Goal: Check status: Check status

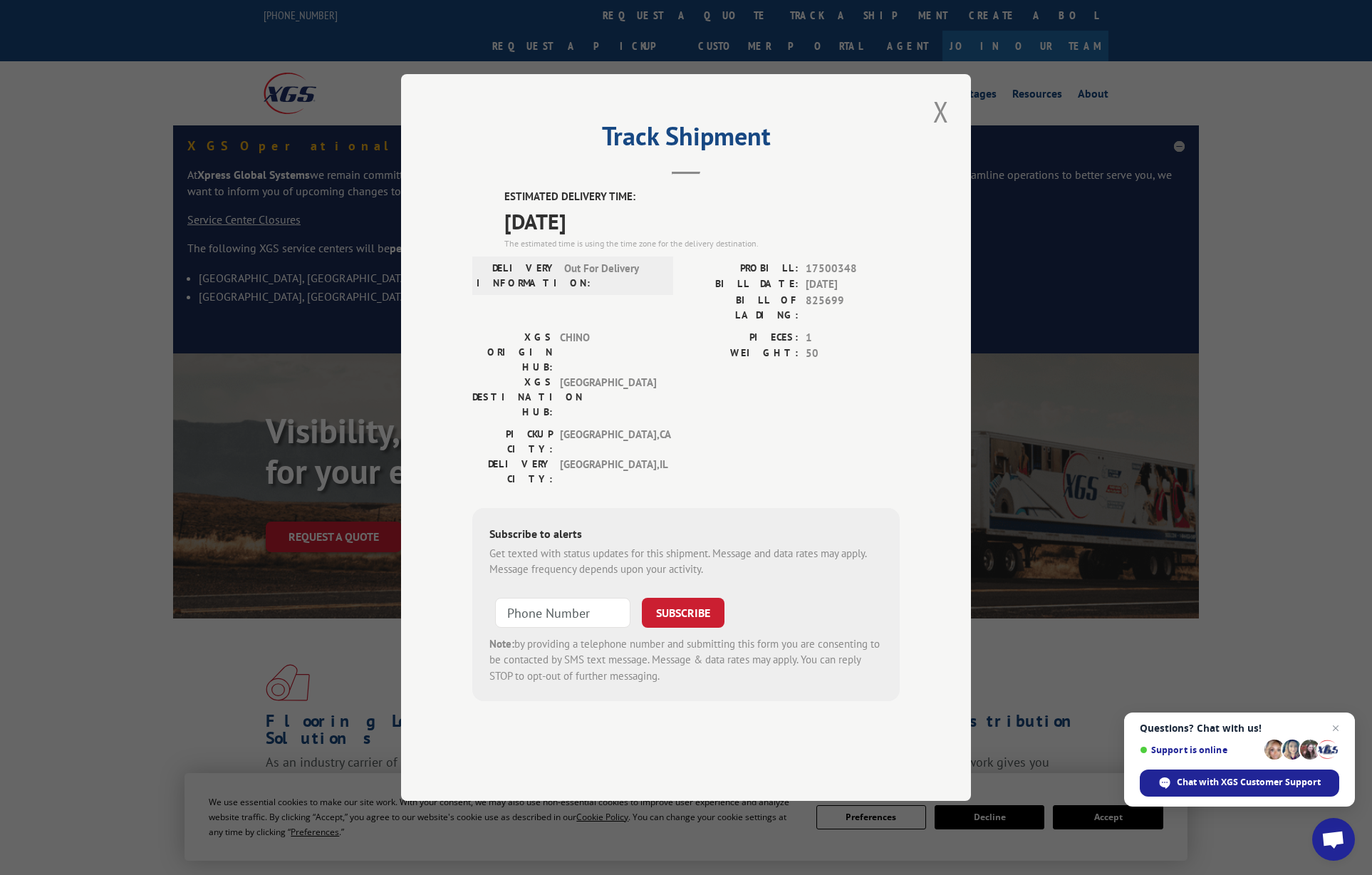
click at [852, 278] on span "17500348" at bounding box center [852, 269] width 94 height 16
drag, startPoint x: 0, startPoint y: 0, endPoint x: 815, endPoint y: 313, distance: 873.0
click at [815, 278] on span "17500348" at bounding box center [852, 269] width 94 height 16
copy span "17500348"
click at [941, 131] on button "Close modal" at bounding box center [941, 112] width 24 height 39
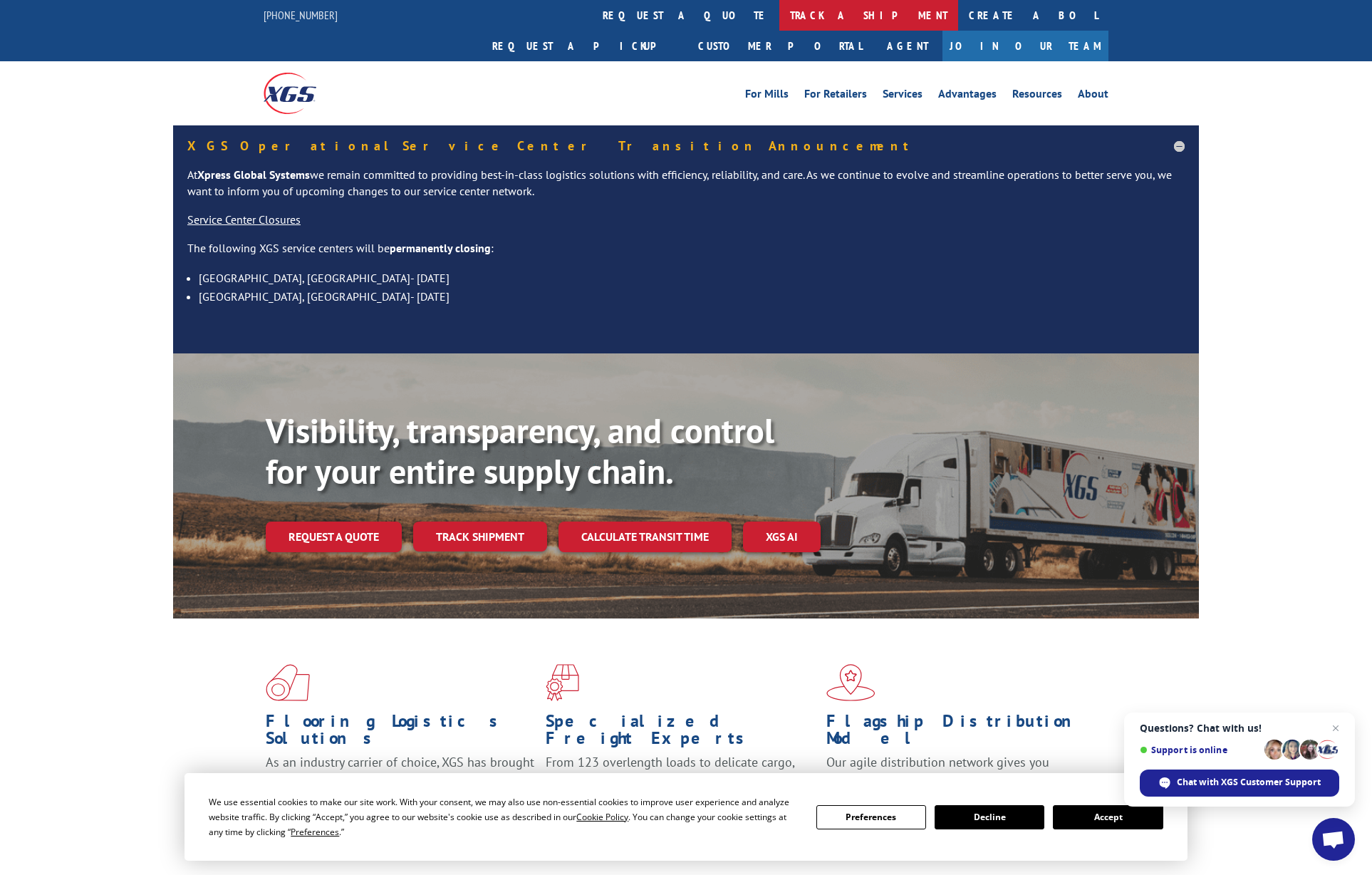
click at [779, 22] on link "track a shipment" at bounding box center [868, 16] width 179 height 31
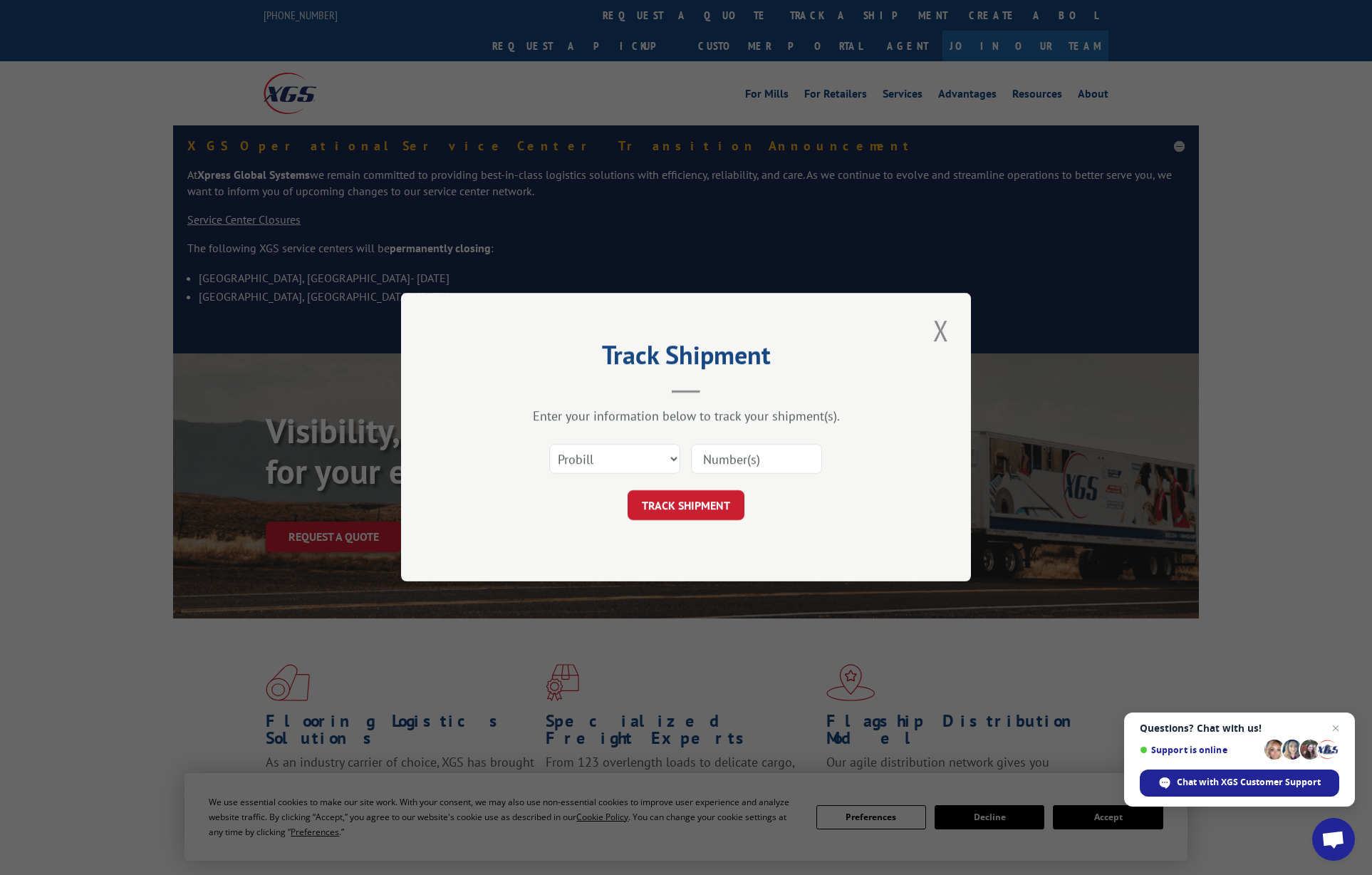
click at [730, 455] on input at bounding box center [757, 460] width 131 height 30
paste input "17500348"
type input "17500348"
click at [725, 498] on button "TRACK SHIPMENT" at bounding box center [686, 505] width 117 height 30
